Goal: Task Accomplishment & Management: Use online tool/utility

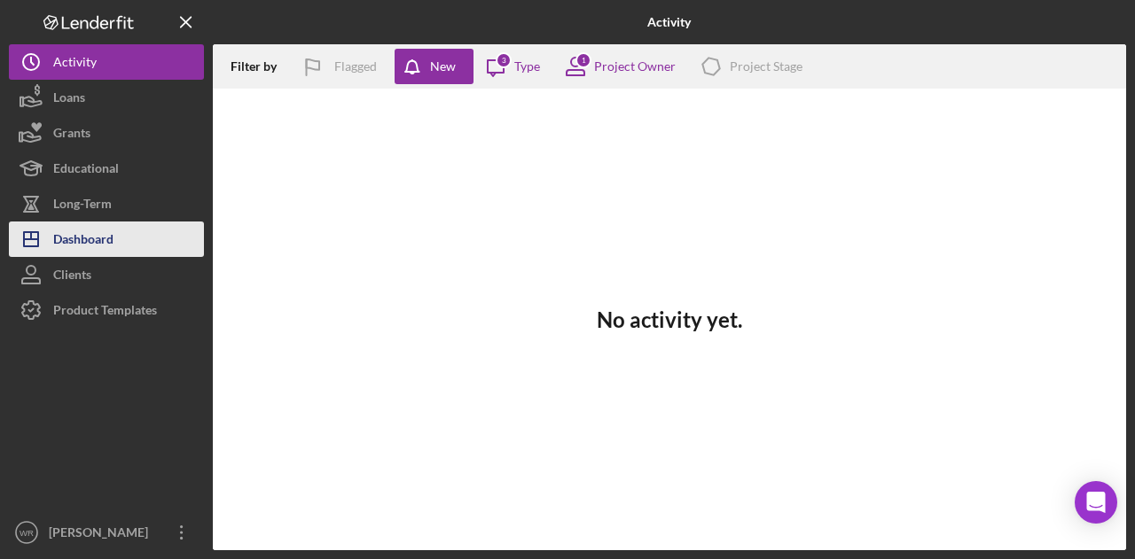
click at [132, 232] on button "Icon/Dashboard Dashboard" at bounding box center [106, 239] width 195 height 35
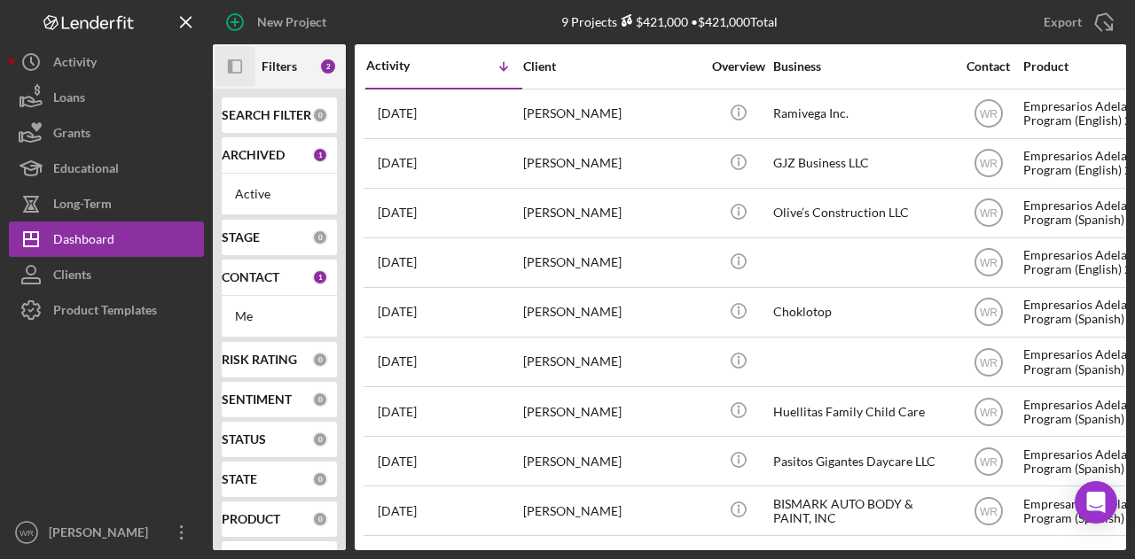
click at [237, 72] on icon "Icon/Panel Side Expand" at bounding box center [235, 67] width 40 height 40
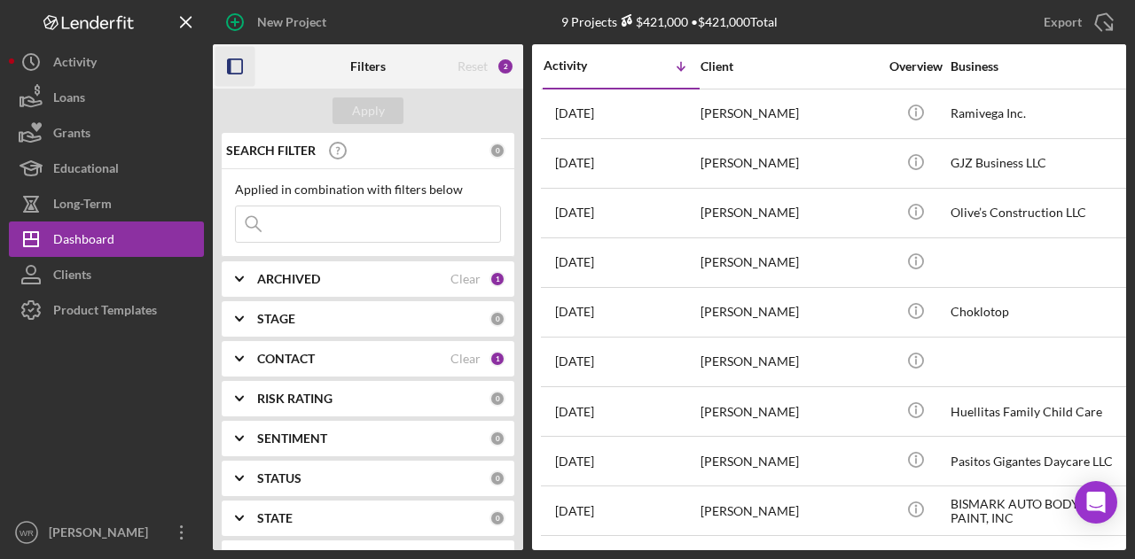
click at [307, 360] on b "CONTACT" at bounding box center [286, 359] width 58 height 14
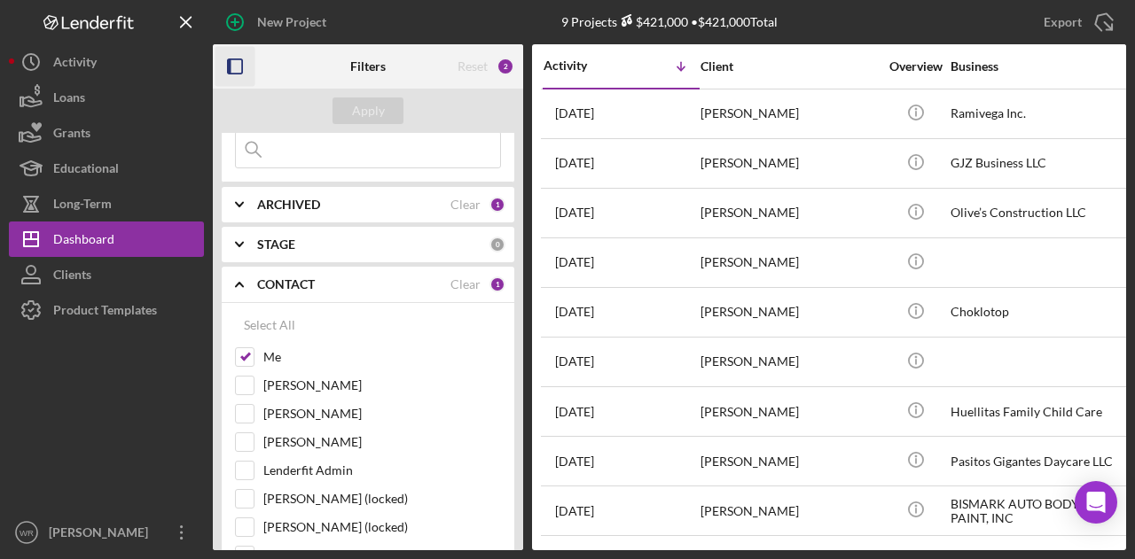
scroll to position [177, 0]
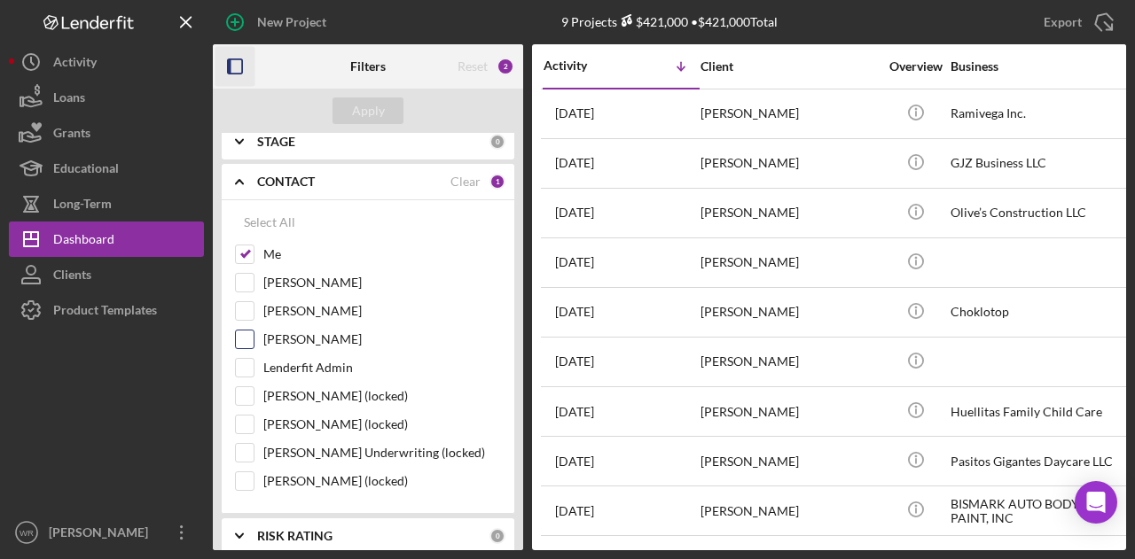
click at [301, 335] on label "Gloria Murillo" at bounding box center [382, 340] width 238 height 18
click at [254, 335] on input "Gloria Murillo" at bounding box center [245, 340] width 18 height 18
click at [387, 103] on button "Apply" at bounding box center [367, 111] width 71 height 27
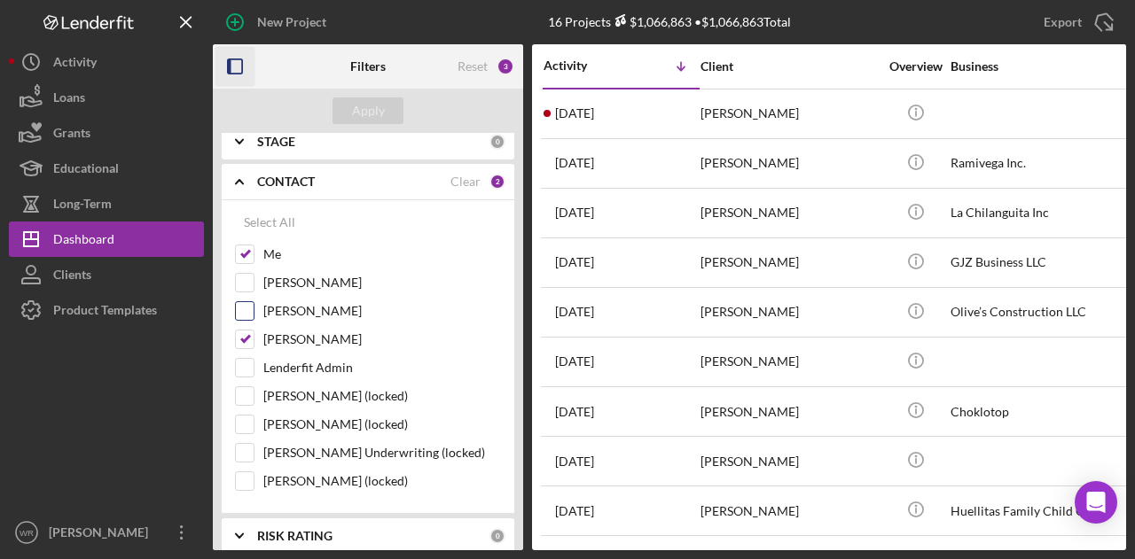
drag, startPoint x: 292, startPoint y: 332, endPoint x: 304, endPoint y: 307, distance: 28.6
click at [292, 332] on label "Gloria Murillo" at bounding box center [382, 340] width 238 height 18
click at [254, 332] on input "Gloria Murillo" at bounding box center [245, 340] width 18 height 18
checkbox input "false"
click at [371, 121] on div "Apply" at bounding box center [368, 111] width 33 height 27
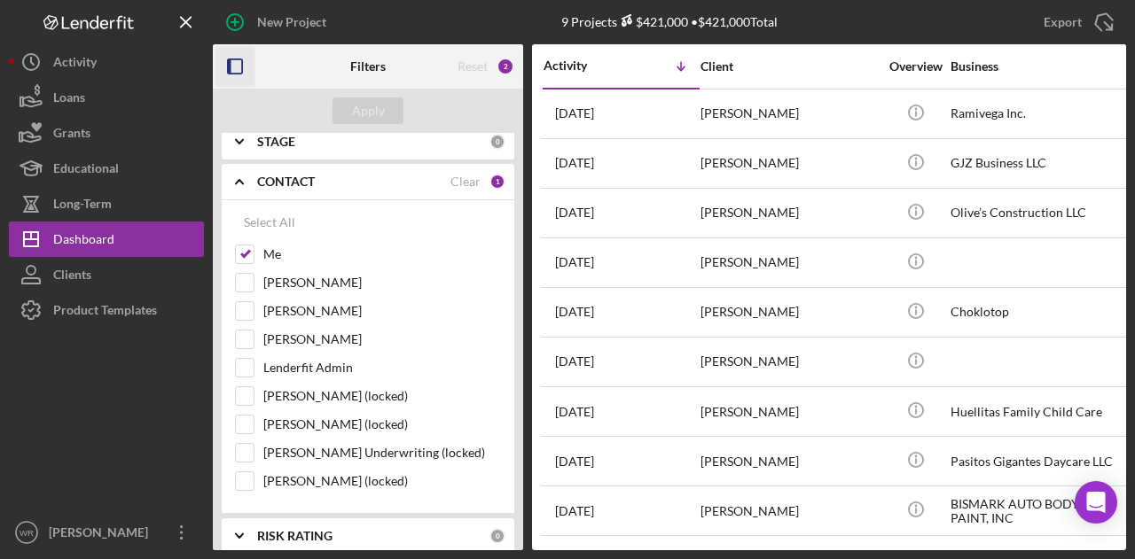
click at [239, 67] on icon "button" at bounding box center [235, 67] width 40 height 40
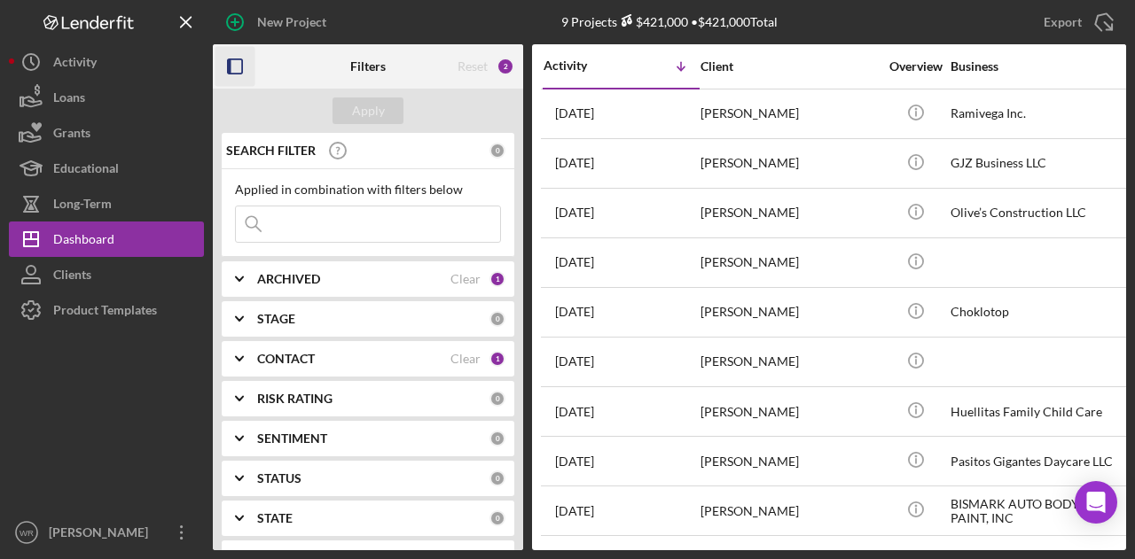
click at [246, 66] on icon "button" at bounding box center [235, 67] width 40 height 40
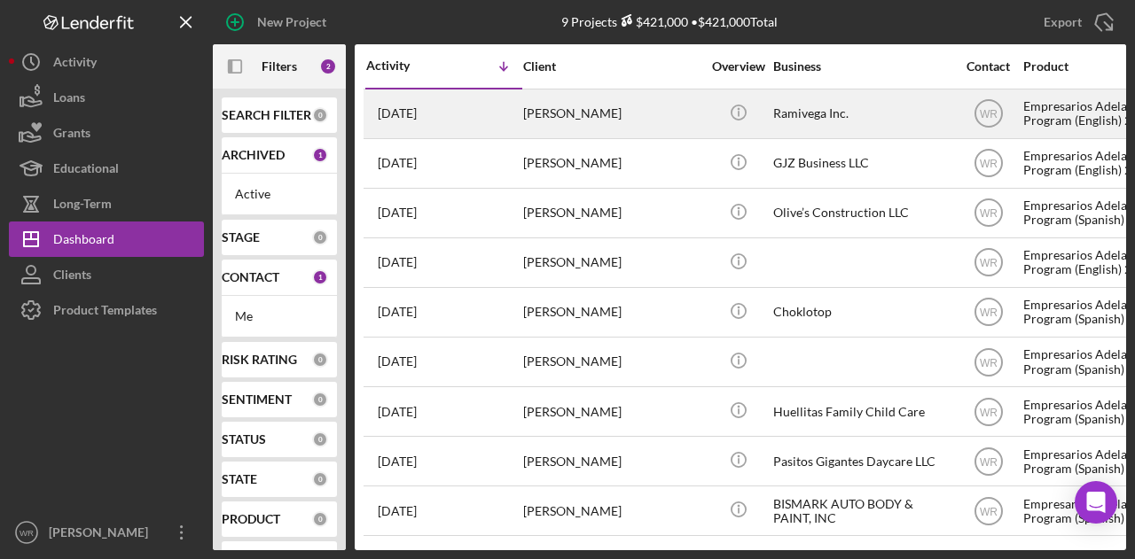
click at [601, 122] on div "[PERSON_NAME]" at bounding box center [611, 113] width 177 height 47
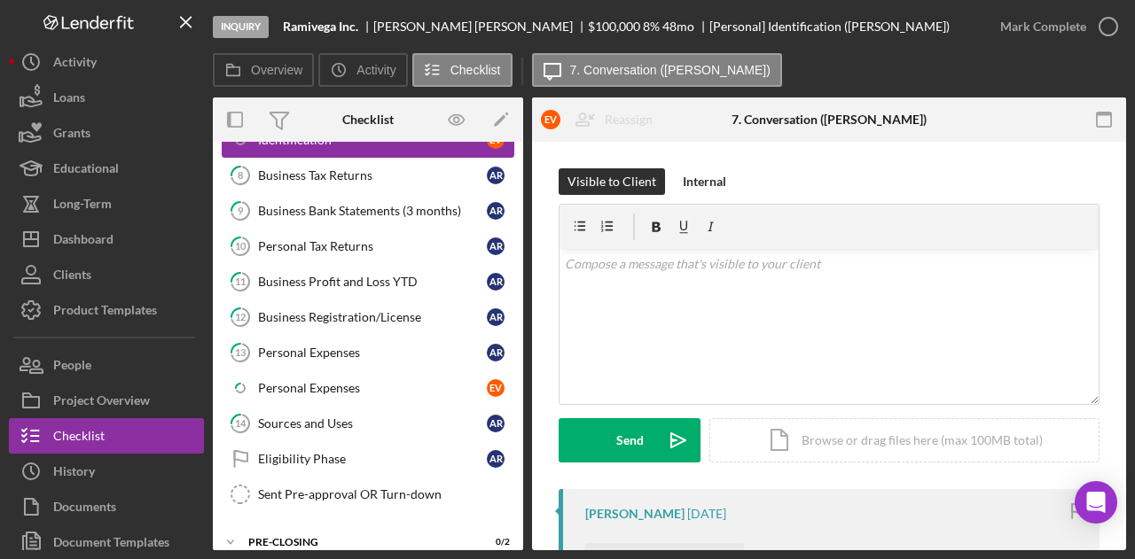
scroll to position [539, 0]
